Goal: Task Accomplishment & Management: Use online tool/utility

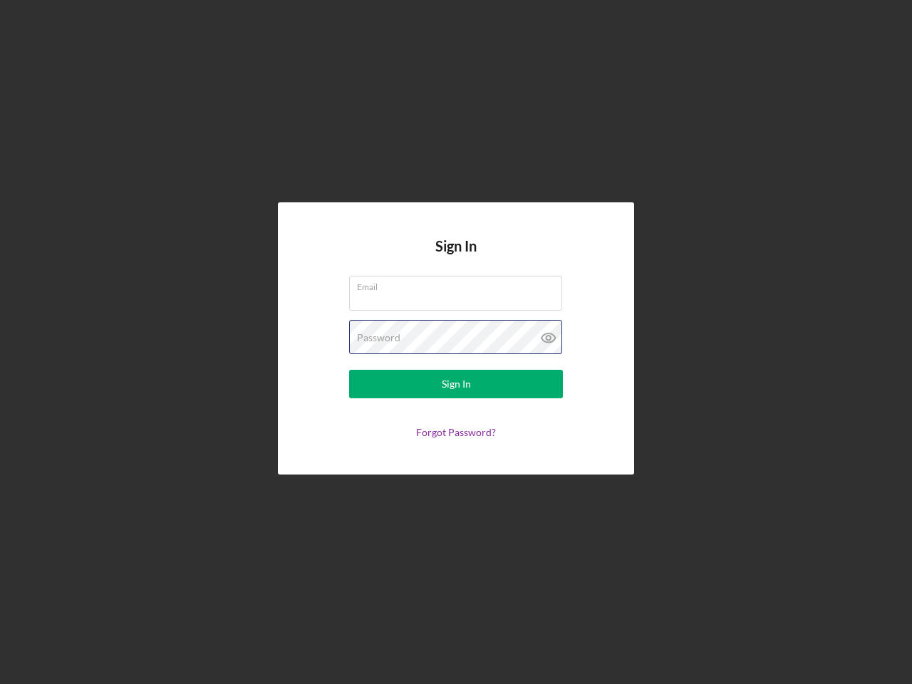
click at [456, 342] on div "Password" at bounding box center [456, 338] width 214 height 36
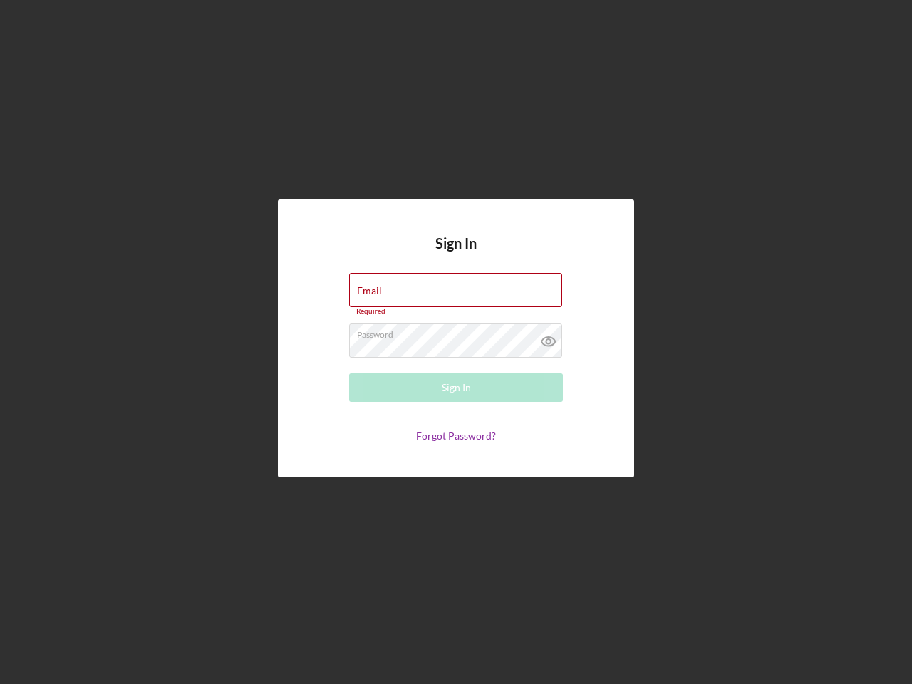
click at [549, 338] on icon at bounding box center [549, 341] width 36 height 36
